Goal: Contribute content

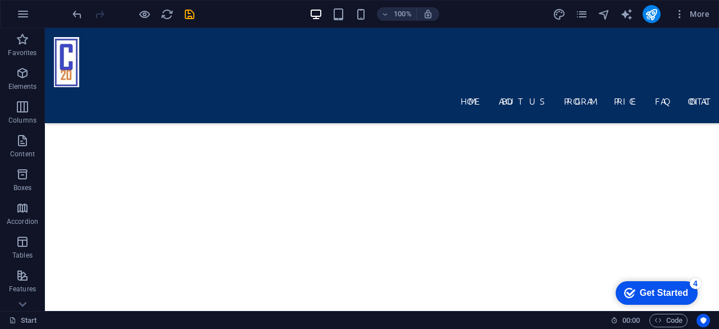
scroll to position [2213, 0]
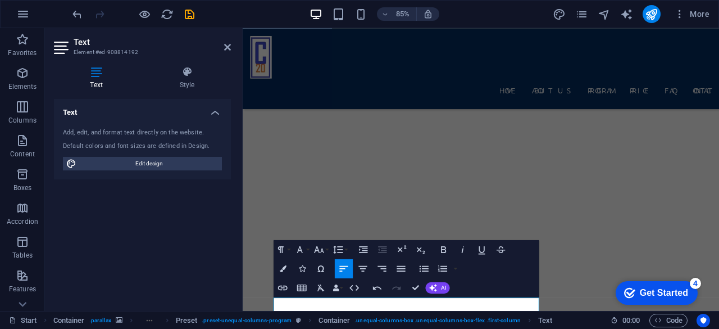
click at [172, 251] on div "Text Add, edit, and format text directly on the website. Default colors and fon…" at bounding box center [142, 200] width 177 height 203
click at [378, 44] on div "Home About us Program Price FAQ Contact" at bounding box center [523, 75] width 561 height 95
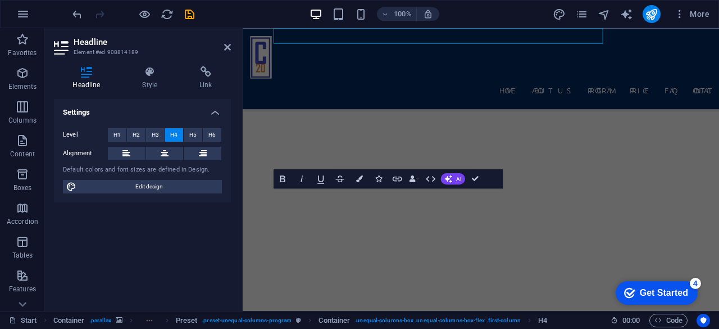
scroll to position [2323, 0]
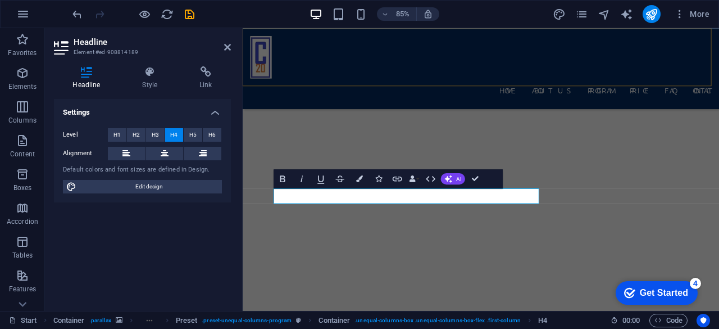
click at [319, 60] on div "Home About us Program Price FAQ Contact" at bounding box center [523, 75] width 561 height 95
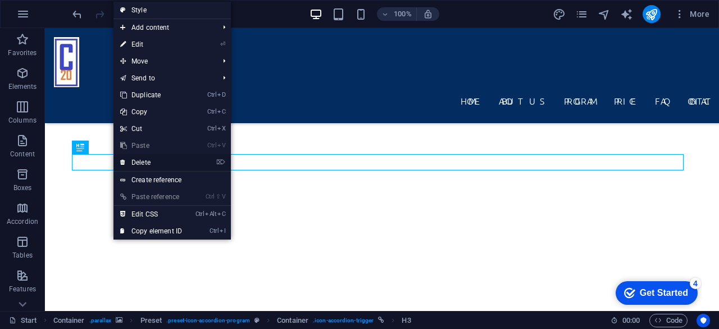
click at [130, 161] on link "⌦ Delete" at bounding box center [150, 162] width 75 height 17
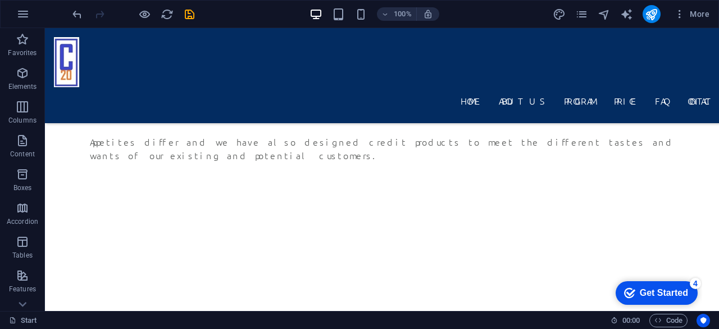
scroll to position [1784, 0]
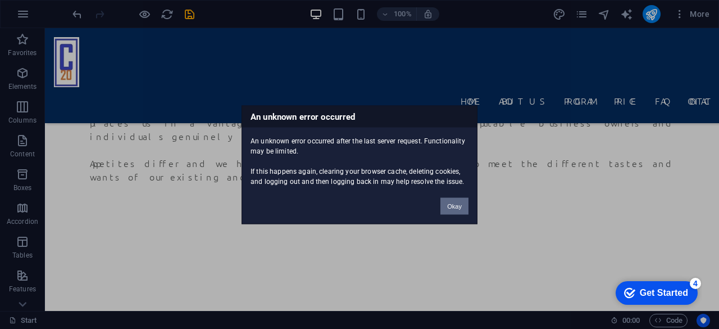
click at [450, 206] on button "Okay" at bounding box center [454, 205] width 28 height 17
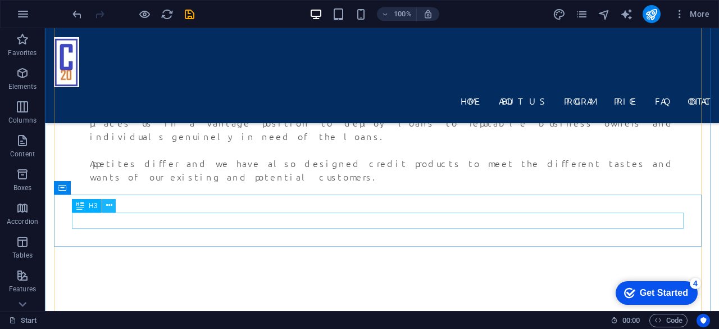
click at [113, 201] on button at bounding box center [108, 205] width 13 height 13
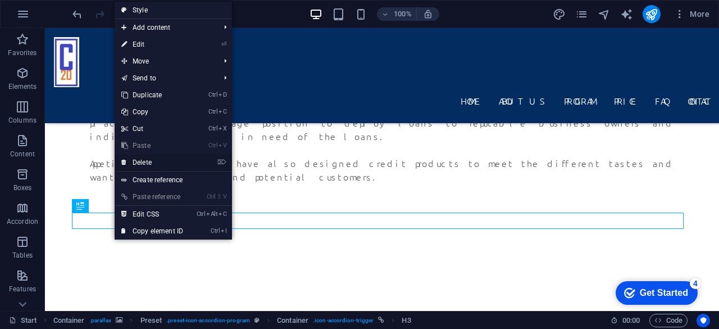
click at [142, 163] on link "⌦ Delete" at bounding box center [152, 162] width 75 height 17
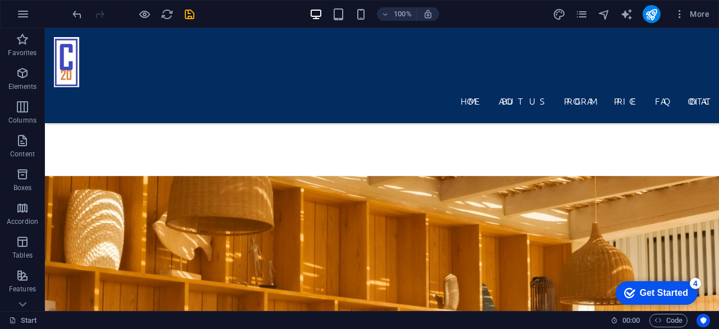
scroll to position [863, 0]
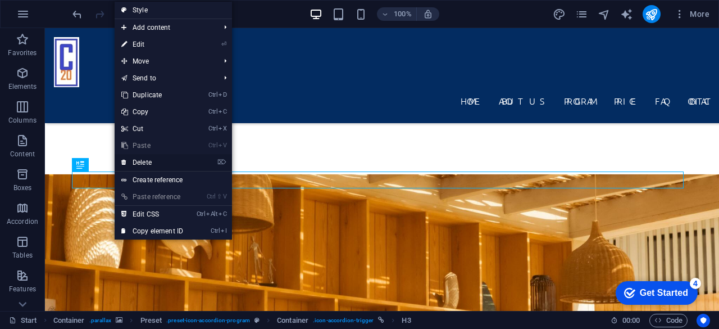
click at [142, 163] on link "⌦ Delete" at bounding box center [152, 162] width 75 height 17
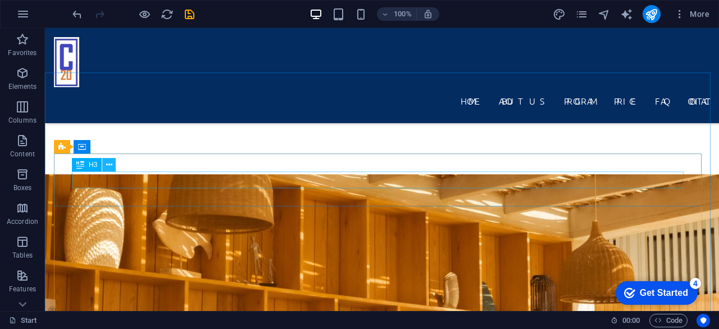
click at [111, 166] on icon at bounding box center [109, 165] width 6 height 12
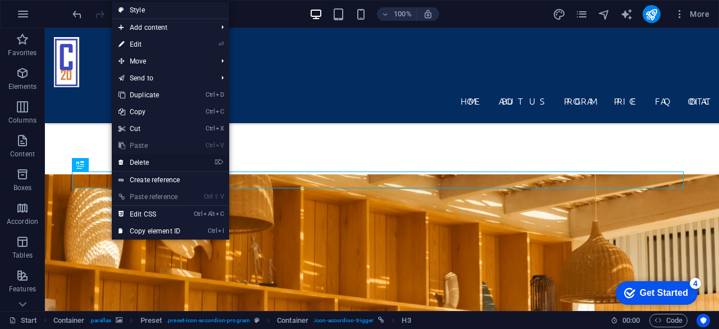
click at [140, 165] on link "⌦ Delete" at bounding box center [149, 162] width 75 height 17
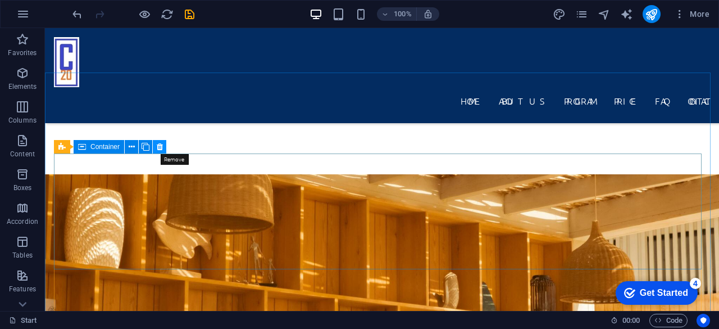
click at [160, 149] on icon at bounding box center [160, 147] width 6 height 12
click at [159, 144] on icon at bounding box center [160, 147] width 6 height 12
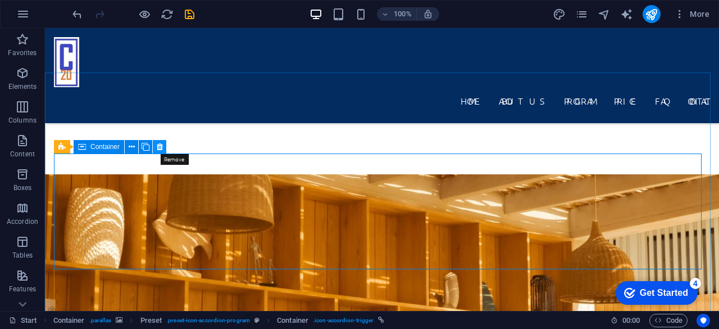
click at [161, 149] on icon at bounding box center [160, 147] width 6 height 12
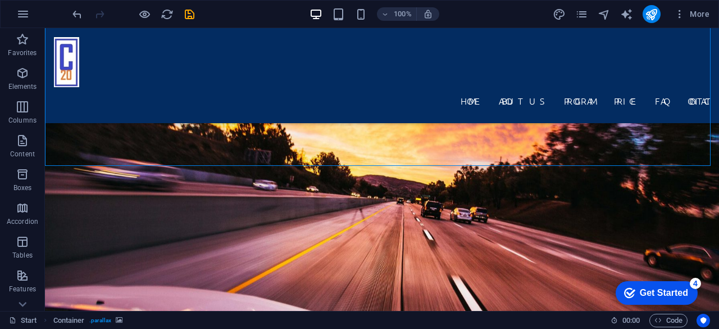
scroll to position [1439, 0]
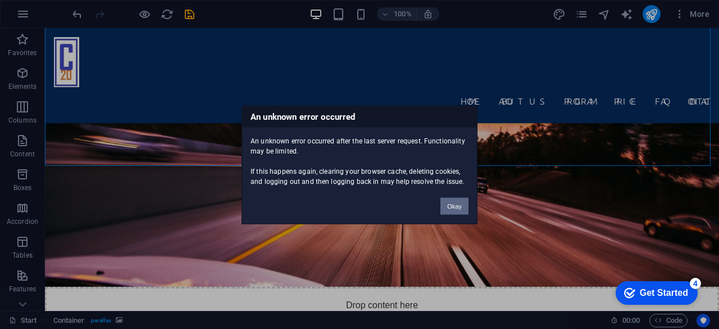
click at [450, 201] on button "Okay" at bounding box center [454, 205] width 28 height 17
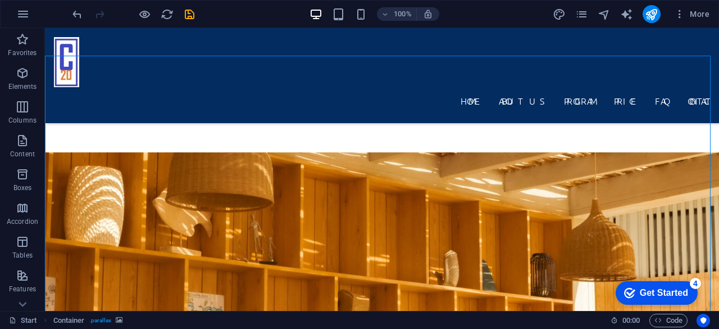
scroll to position [855, 0]
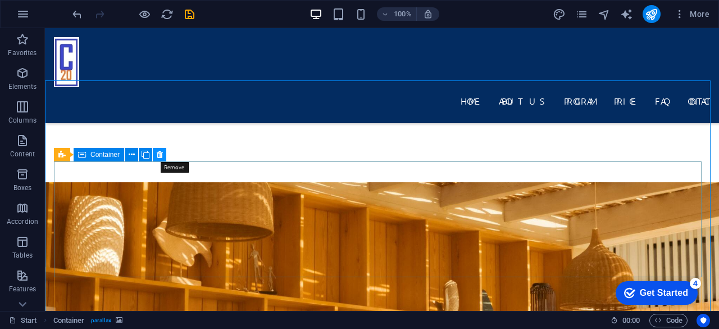
click at [160, 153] on icon at bounding box center [160, 155] width 6 height 12
click at [131, 157] on icon at bounding box center [132, 155] width 6 height 12
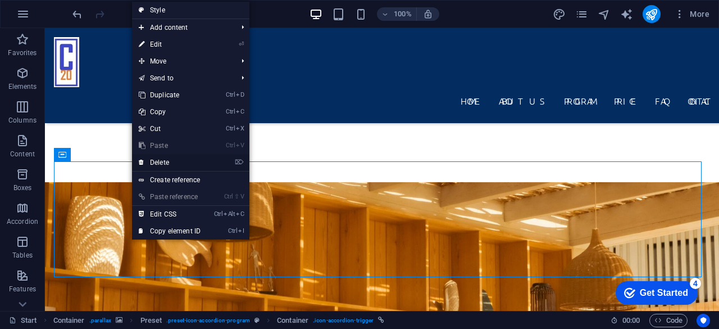
click at [162, 162] on link "⌦ Delete" at bounding box center [169, 162] width 75 height 17
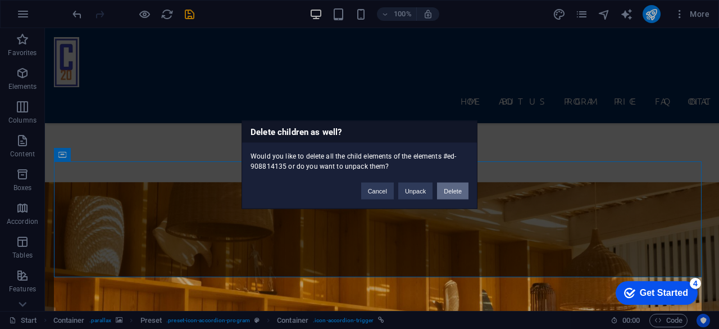
click at [456, 192] on button "Delete" at bounding box center [452, 190] width 31 height 17
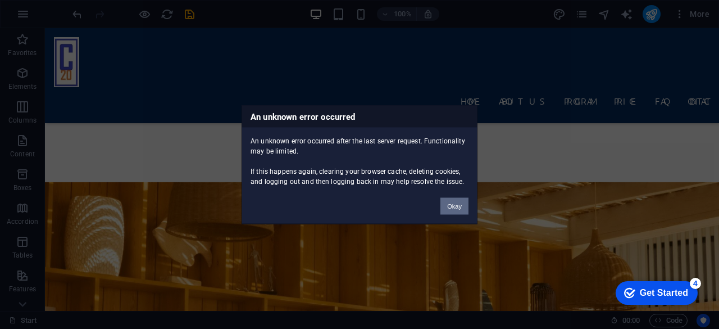
click at [460, 207] on button "Okay" at bounding box center [454, 205] width 28 height 17
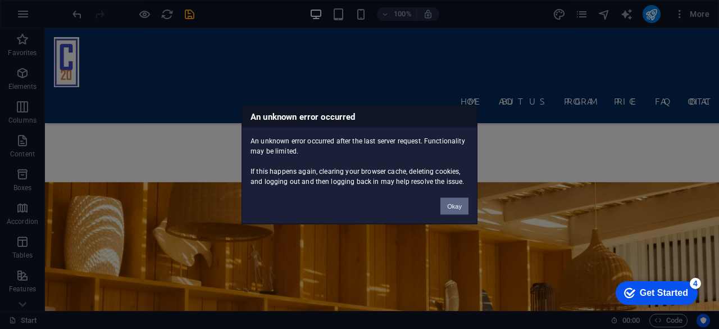
click at [460, 207] on button "Okay" at bounding box center [454, 205] width 28 height 17
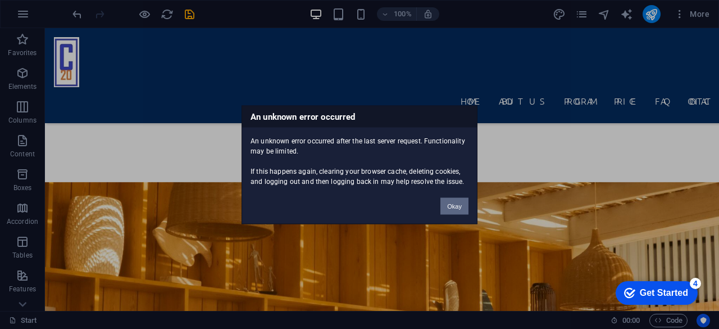
click at [444, 204] on button "Okay" at bounding box center [454, 205] width 28 height 17
